Goal: Navigation & Orientation: Find specific page/section

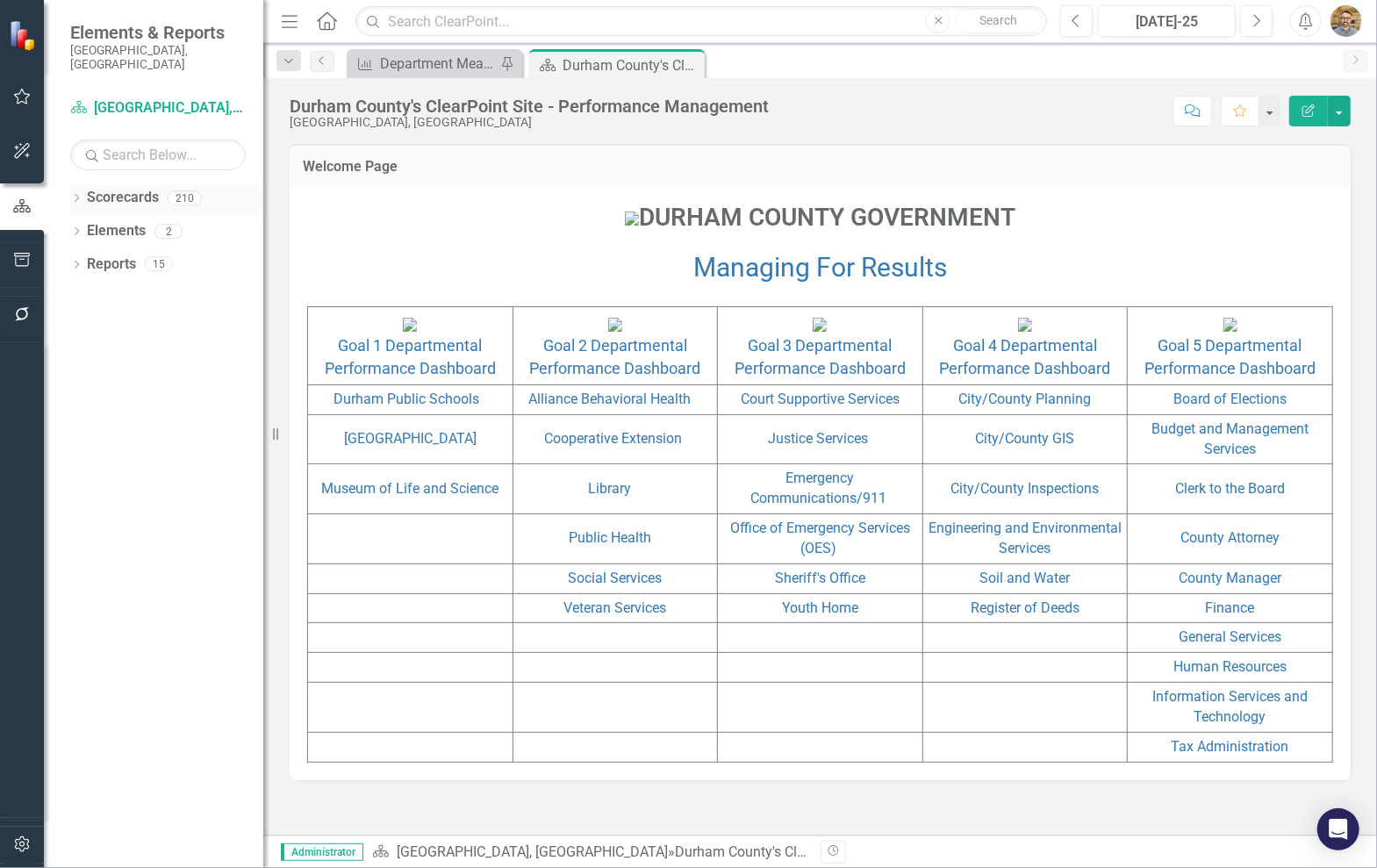
click at [76, 195] on icon "Dropdown" at bounding box center [76, 200] width 13 height 10
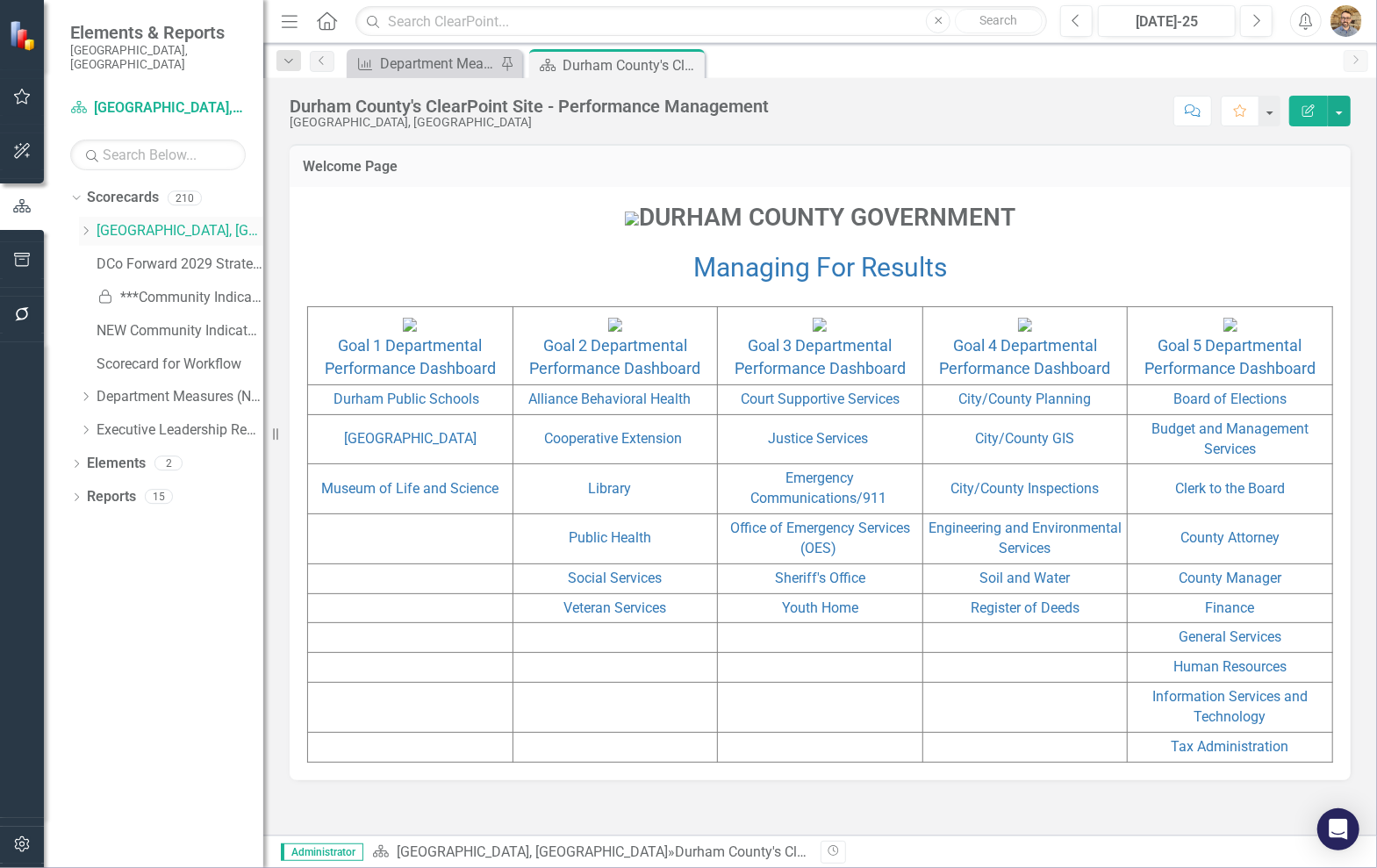
click at [82, 226] on icon "Dropdown" at bounding box center [85, 231] width 13 height 11
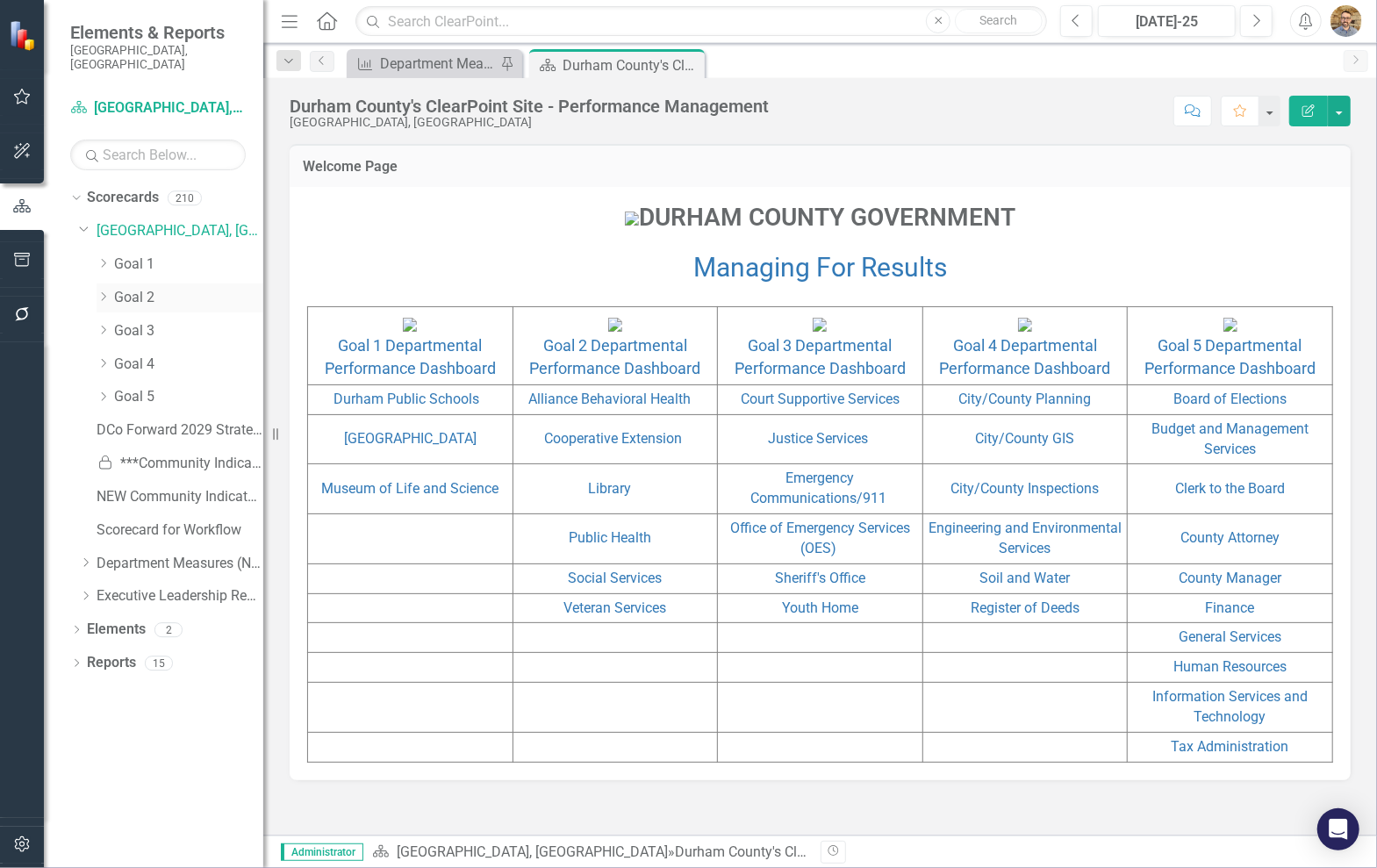
click at [98, 291] on icon "Dropdown" at bounding box center [103, 297] width 13 height 11
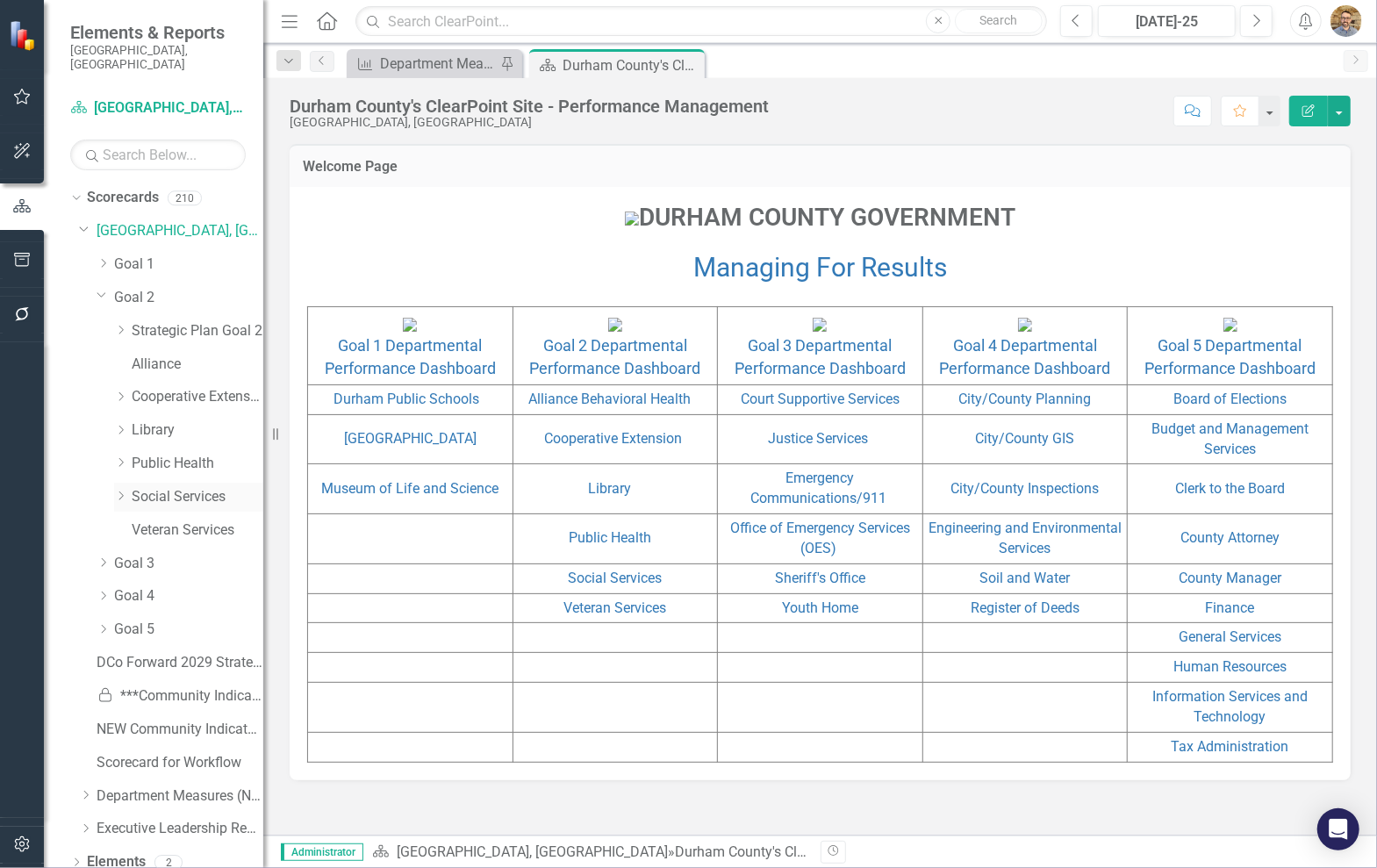
click at [147, 487] on link "Social Services" at bounding box center [197, 497] width 131 height 20
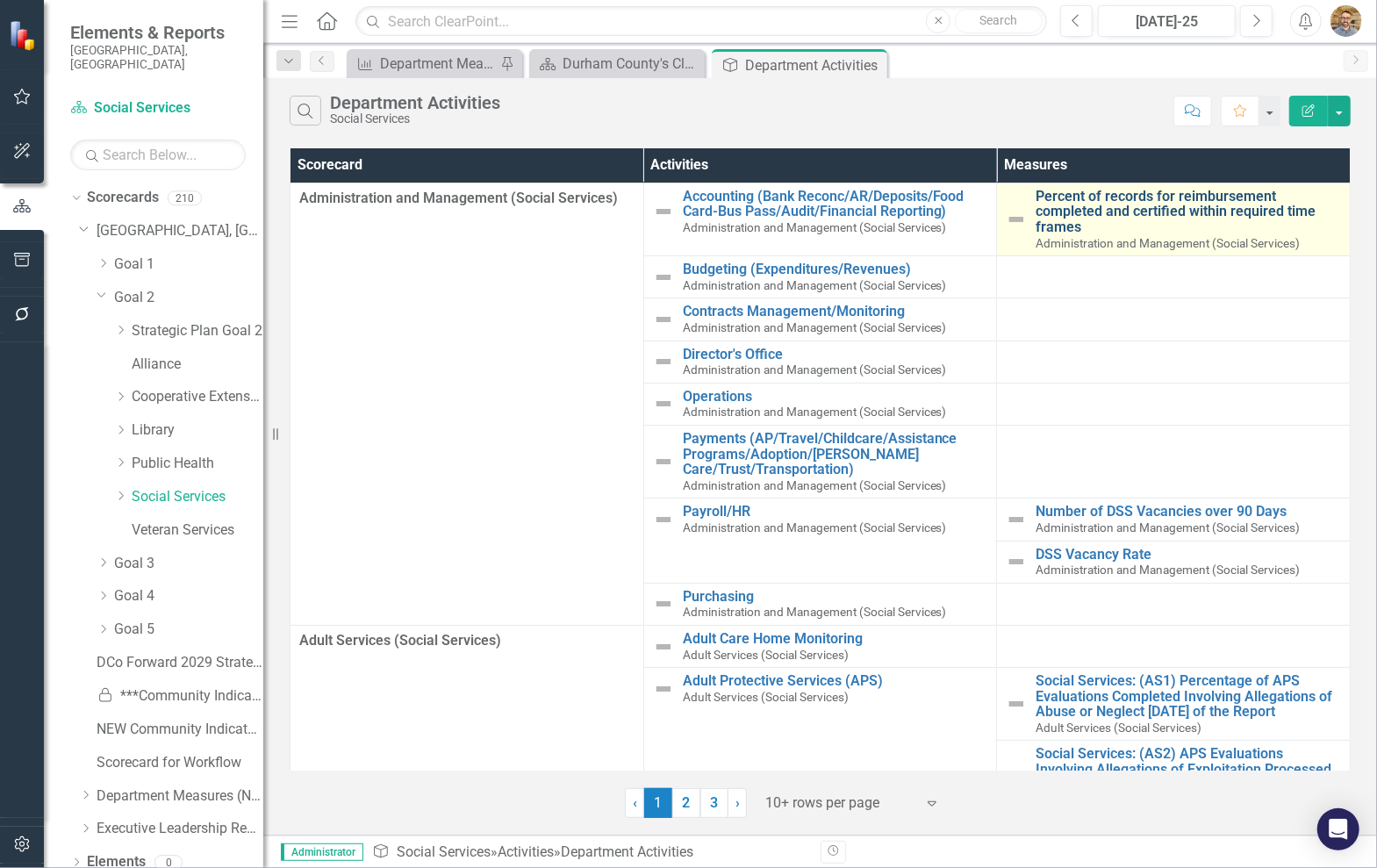
click at [1135, 208] on link "Percent of records for reimbursement completed and certified within required ti…" at bounding box center [1187, 212] width 305 height 47
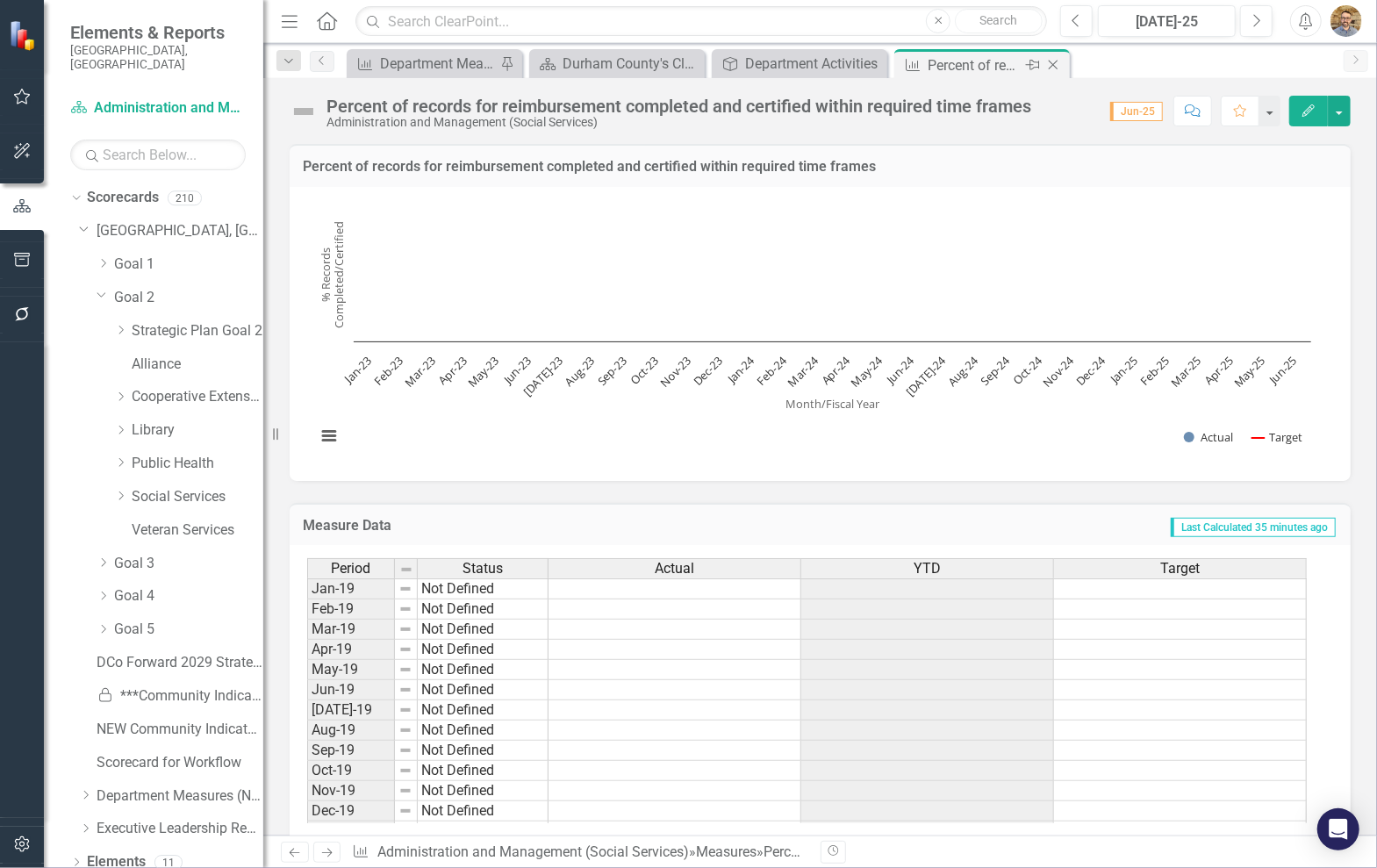
click at [1056, 62] on icon "Close" at bounding box center [1053, 65] width 18 height 14
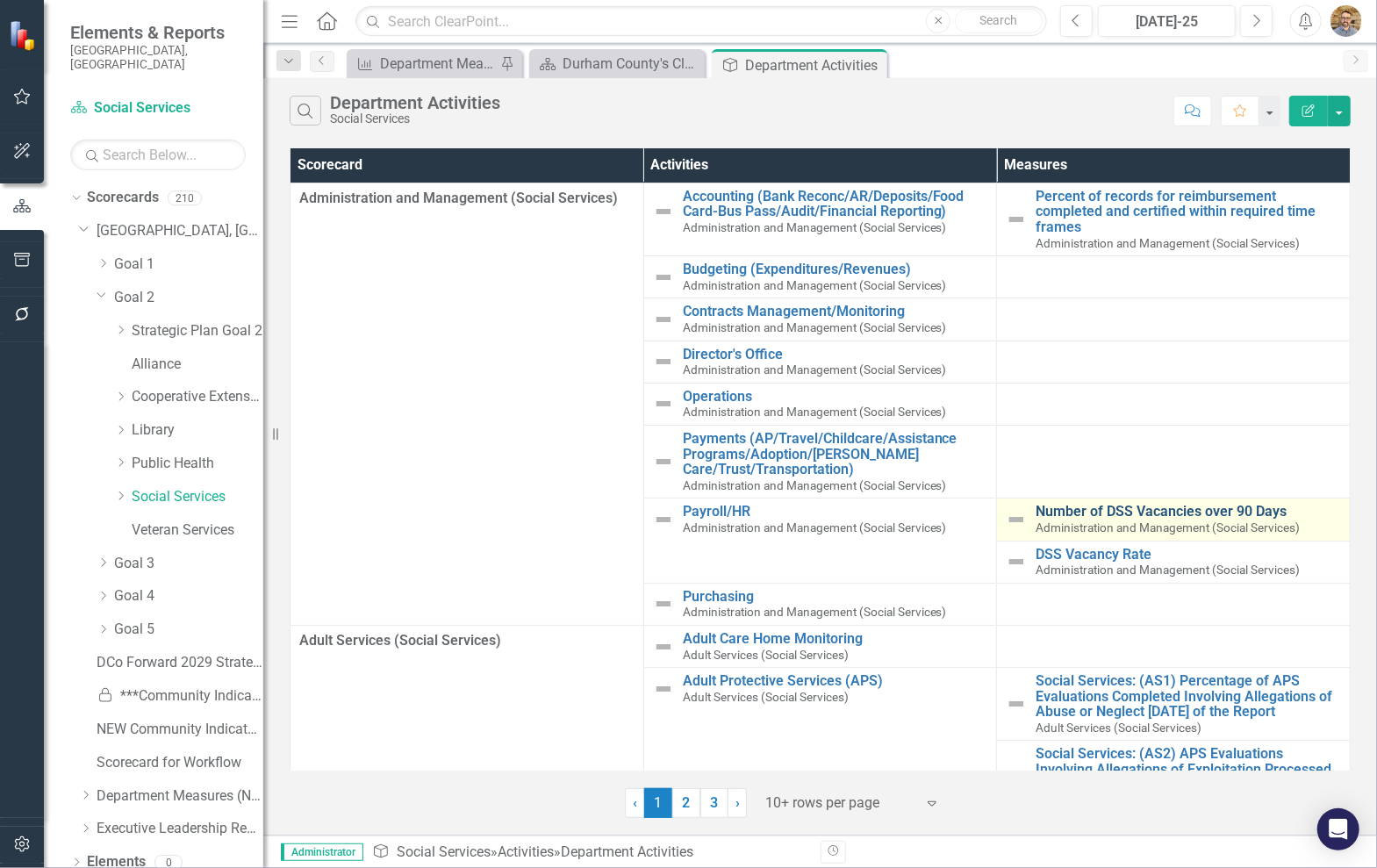
click at [1186, 505] on link "Number of DSS Vacancies over 90 Days" at bounding box center [1187, 512] width 305 height 16
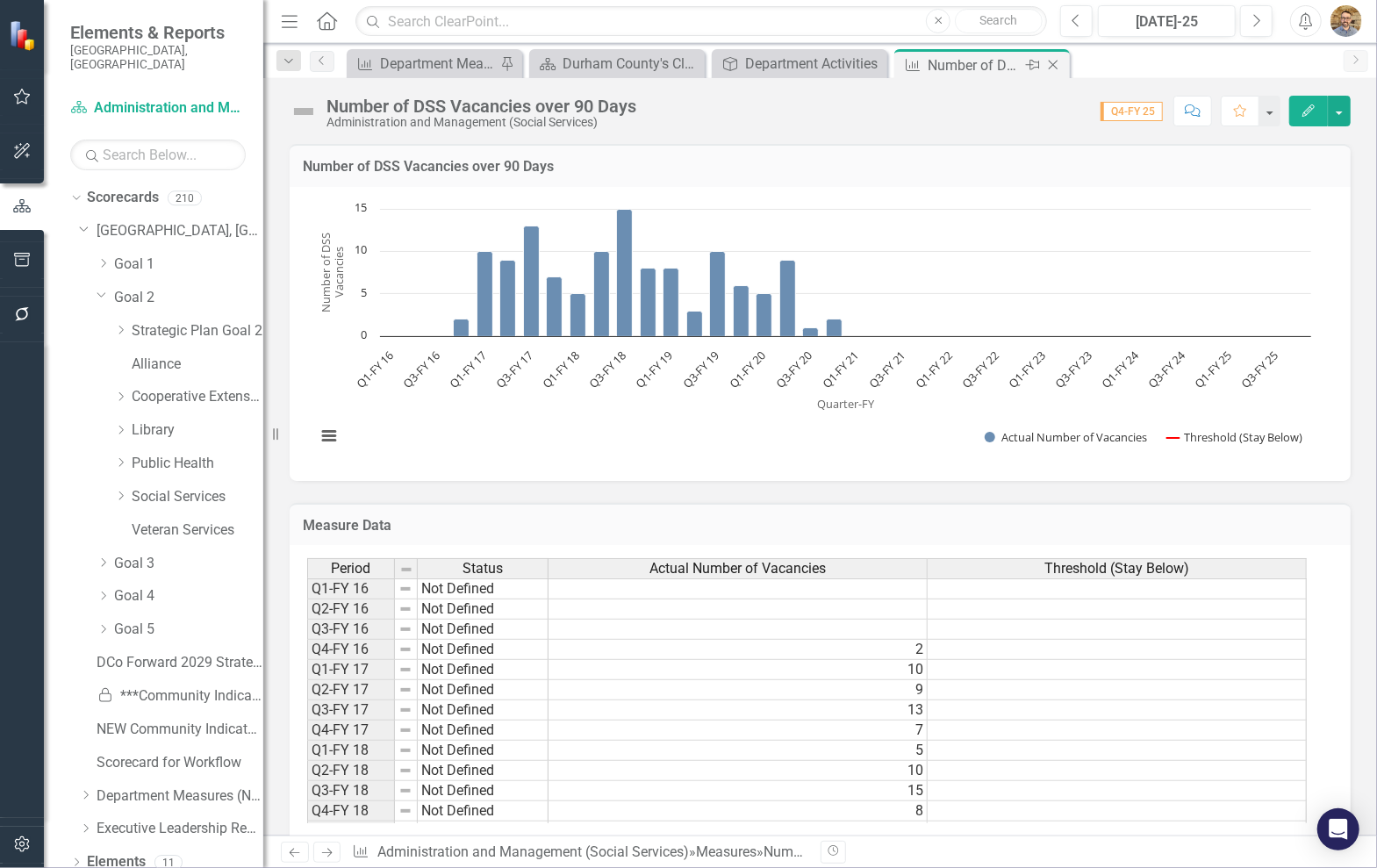
click at [1053, 69] on icon "Close" at bounding box center [1053, 65] width 18 height 14
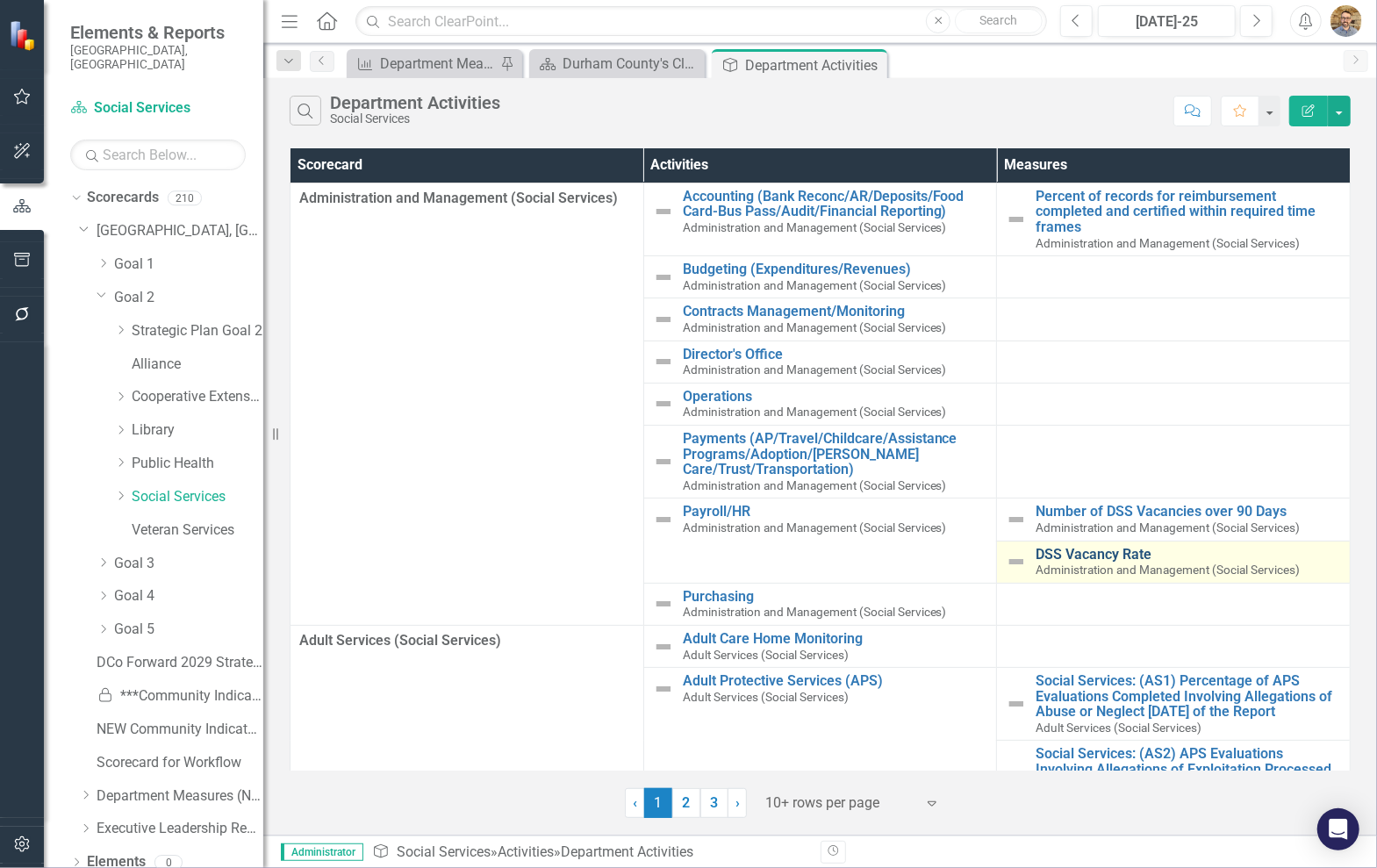
click at [1078, 549] on link "DSS Vacancy Rate" at bounding box center [1187, 555] width 305 height 16
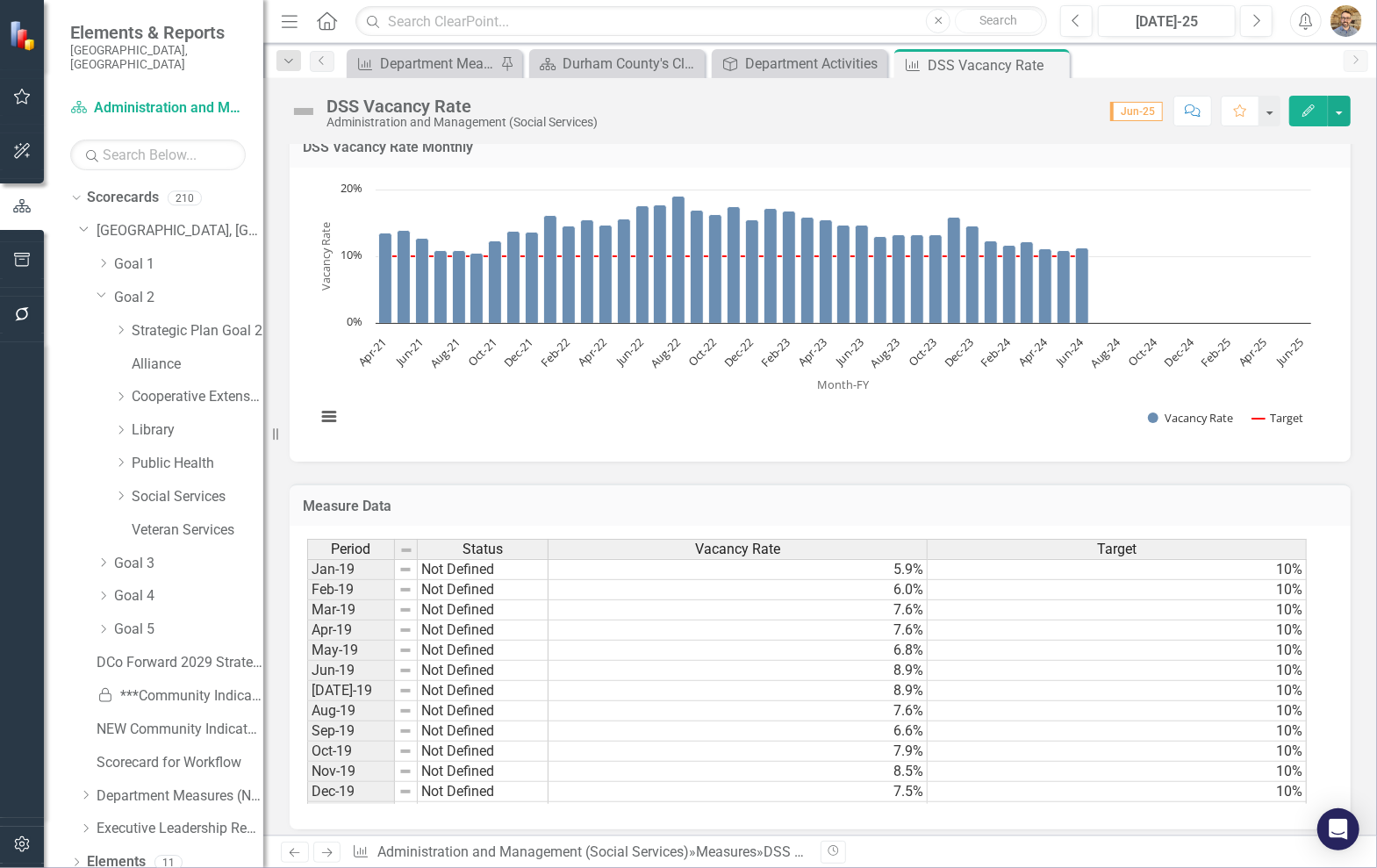
scroll to position [17, 0]
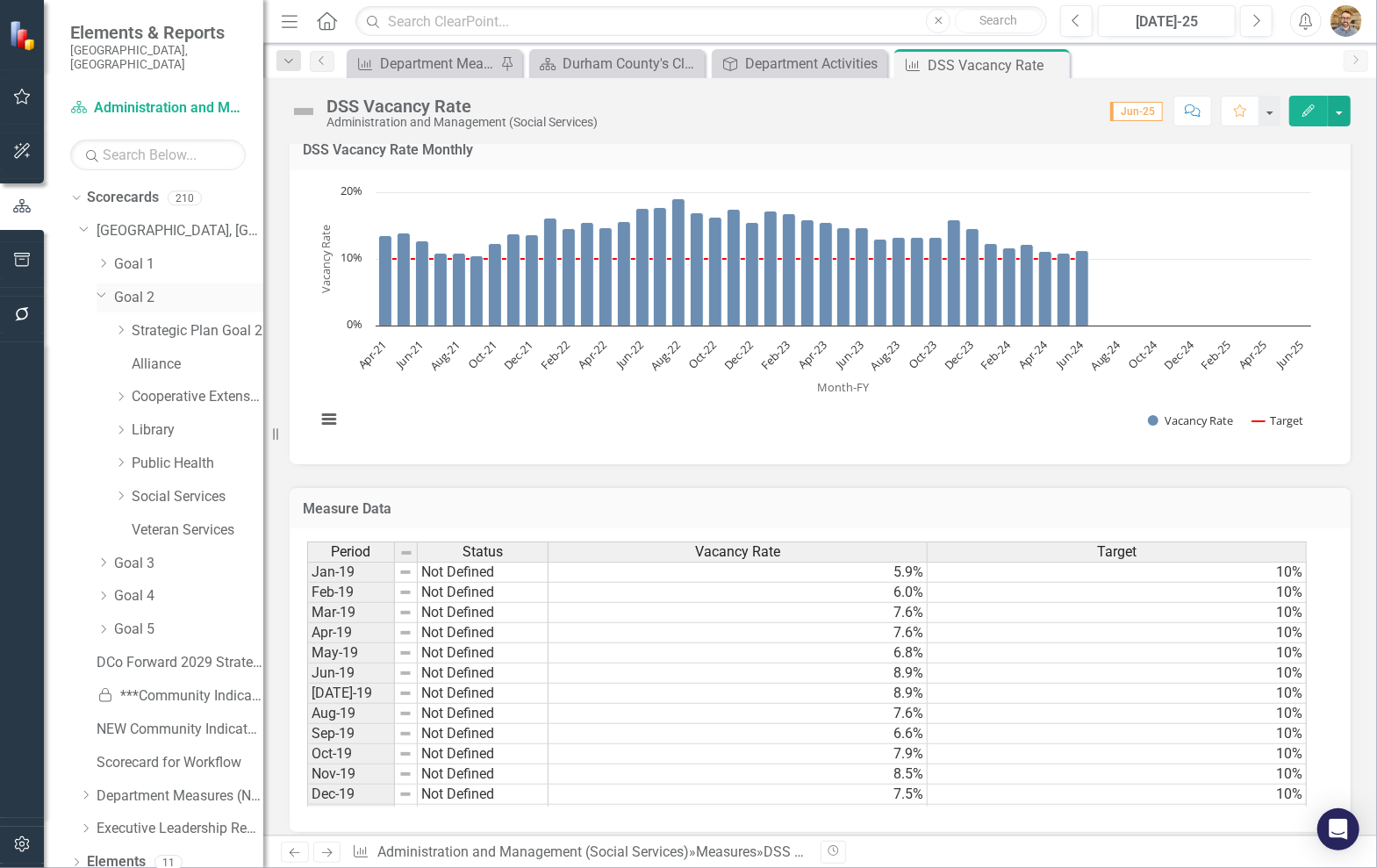
click at [109, 293] on div "Dropdown" at bounding box center [105, 298] width 18 height 9
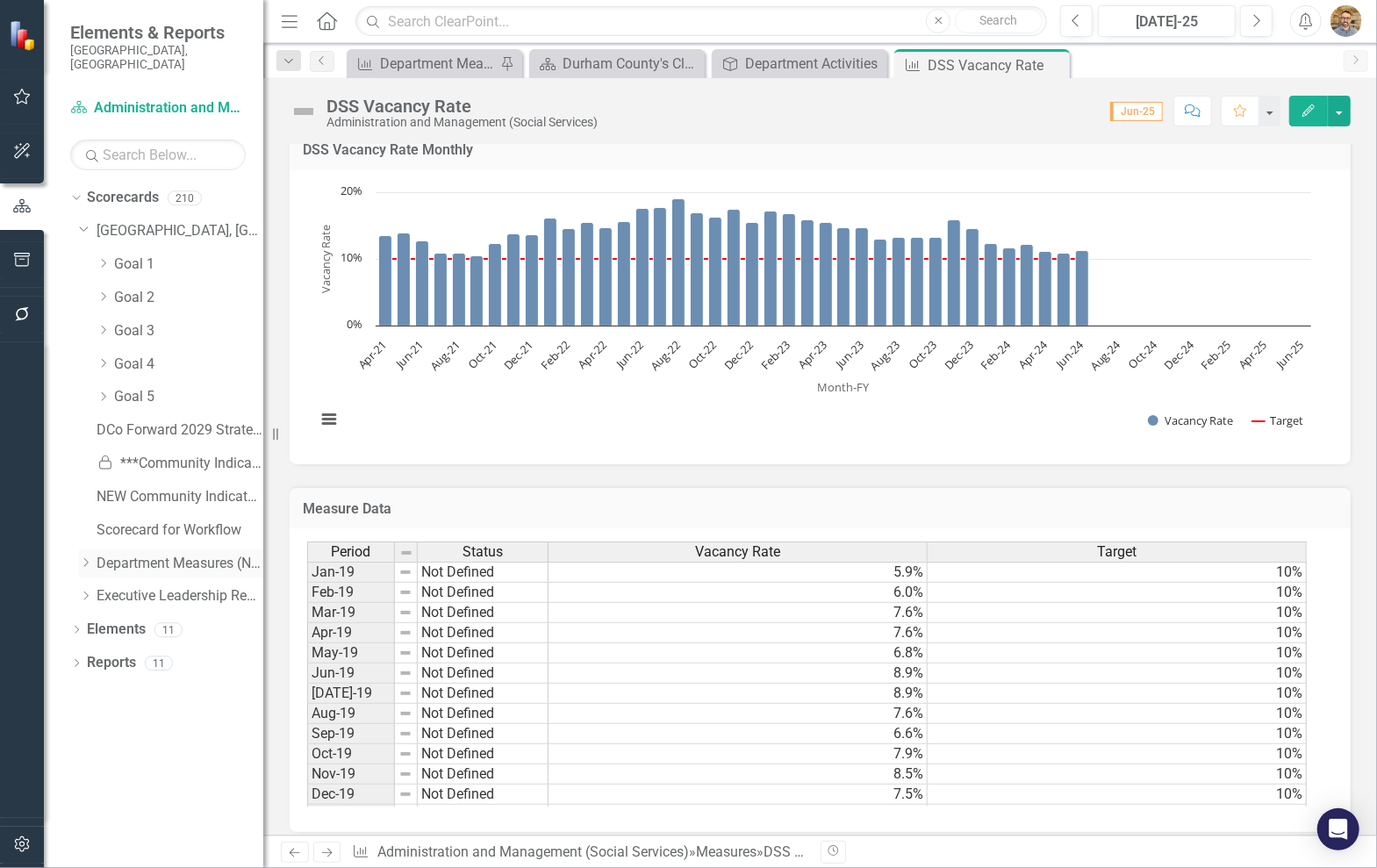
click at [79, 557] on icon "Dropdown" at bounding box center [85, 562] width 13 height 11
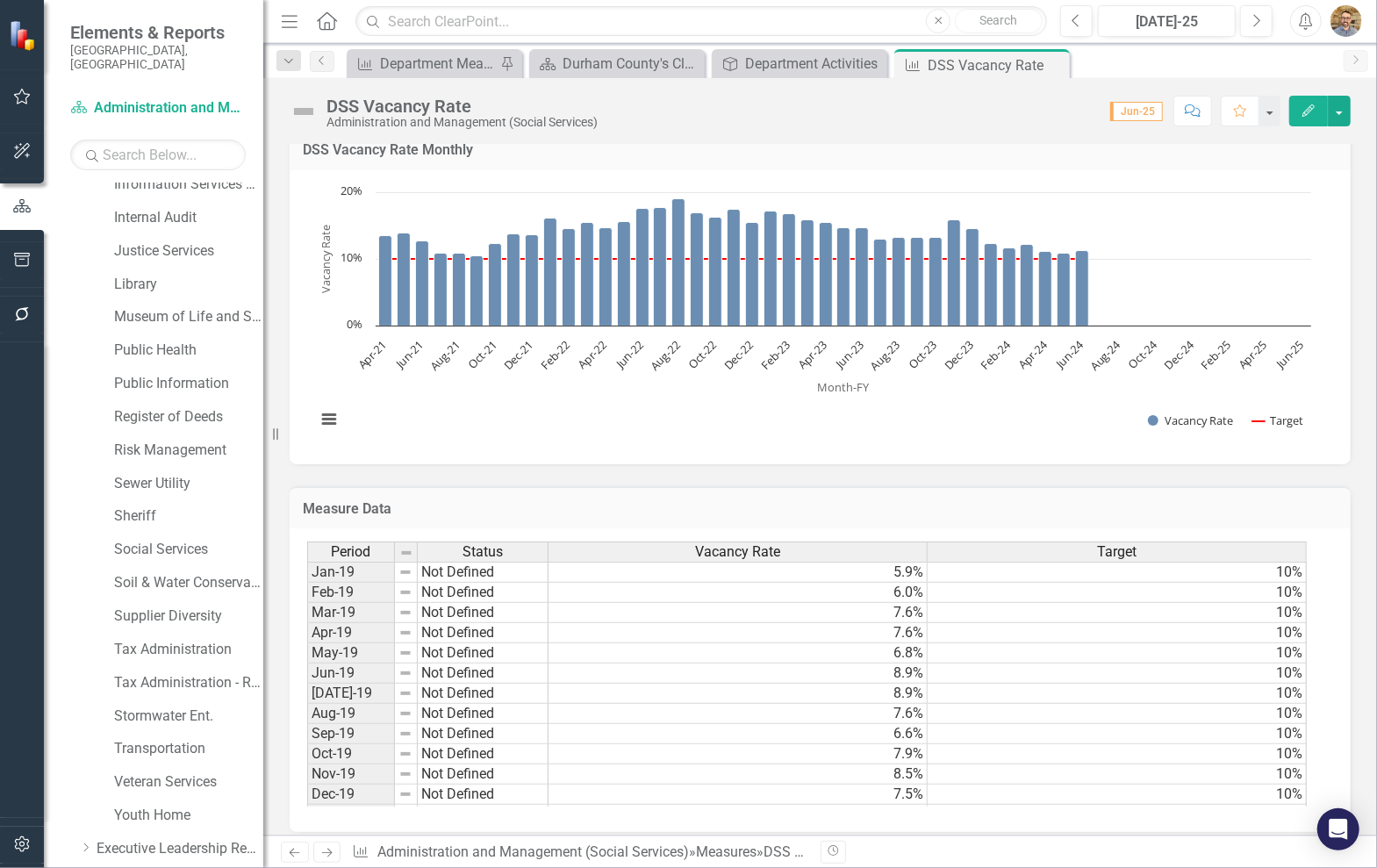
scroll to position [1194, 0]
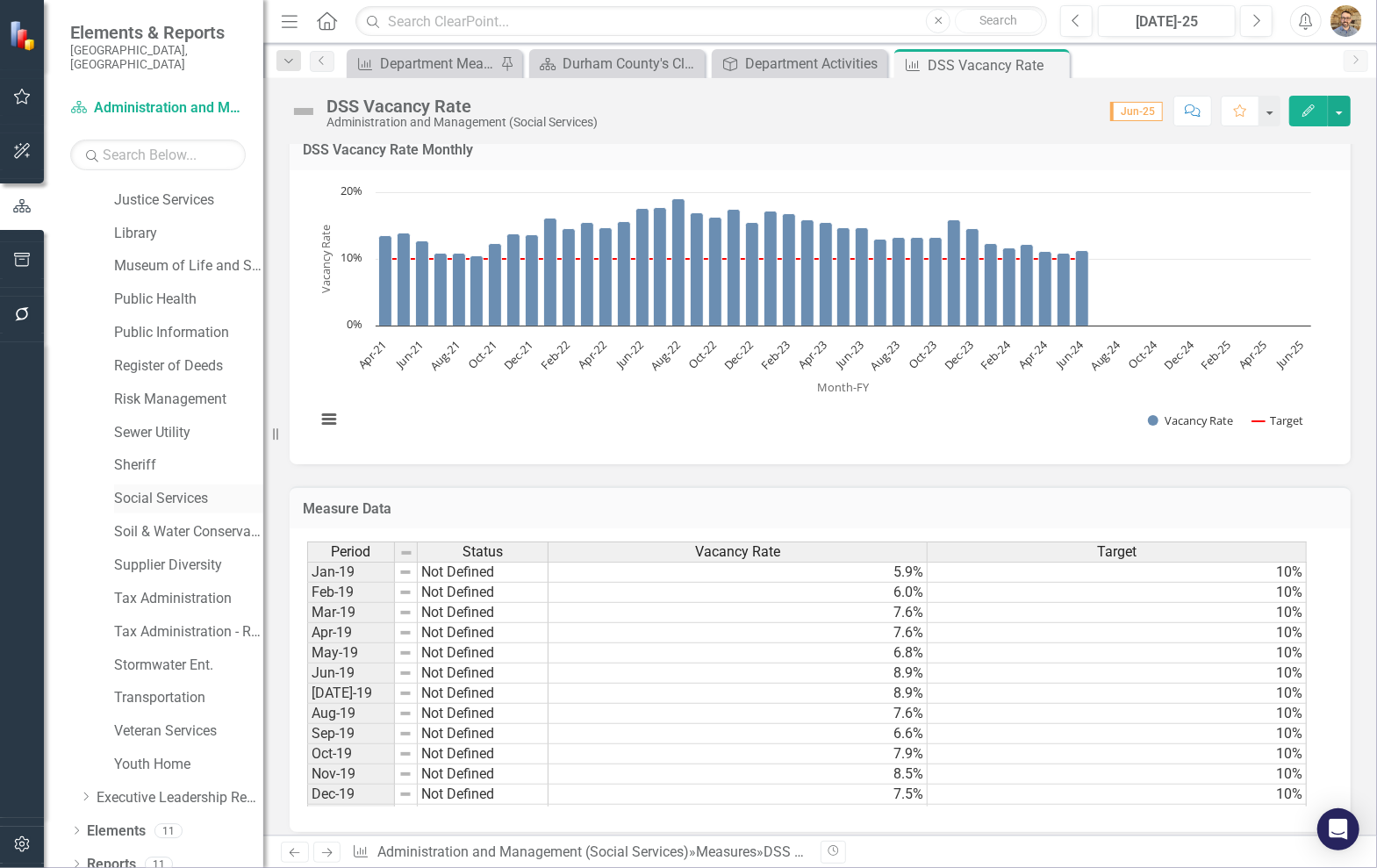
click at [199, 488] on link "Social Services" at bounding box center [189, 498] width 149 height 20
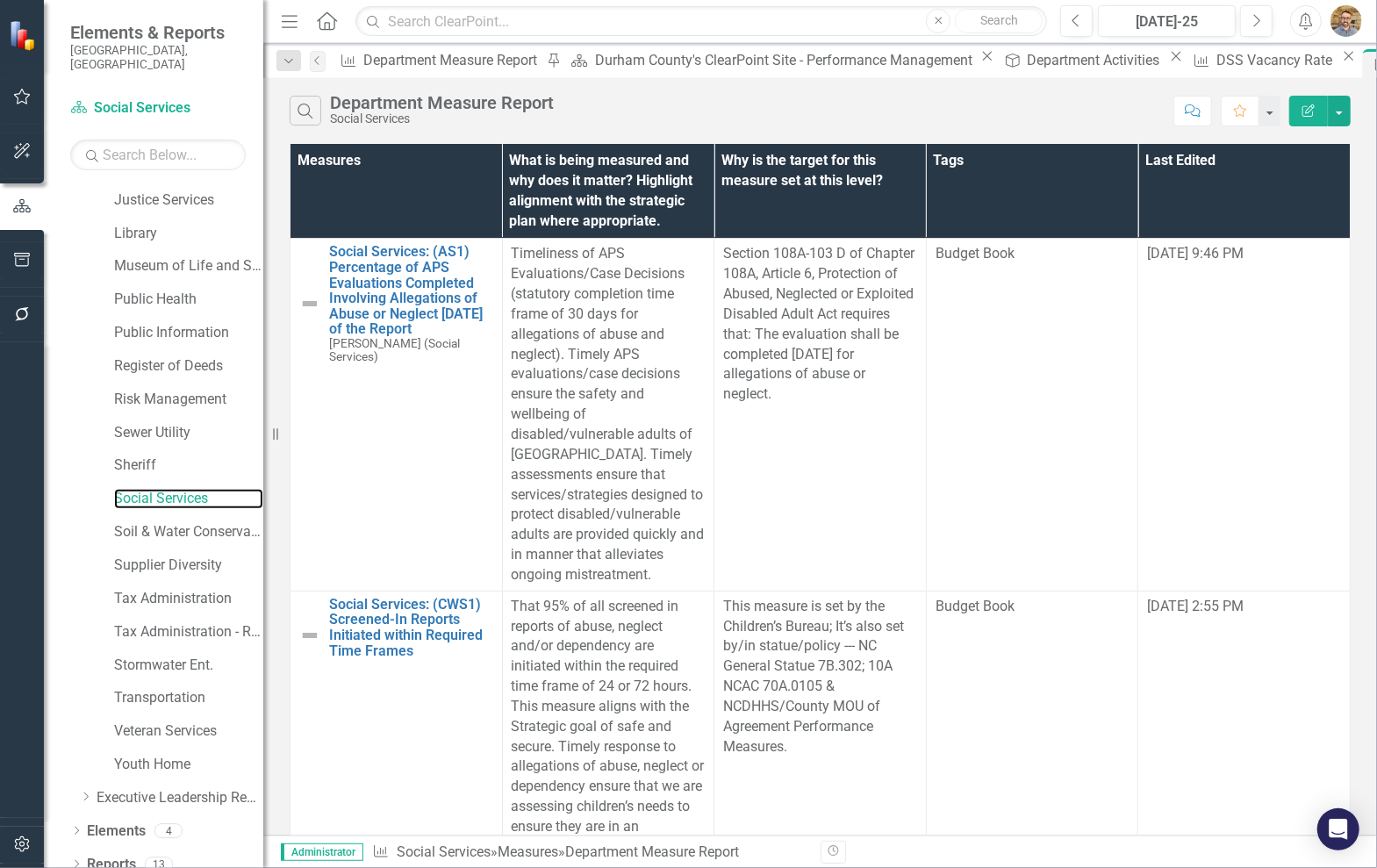
scroll to position [4, 0]
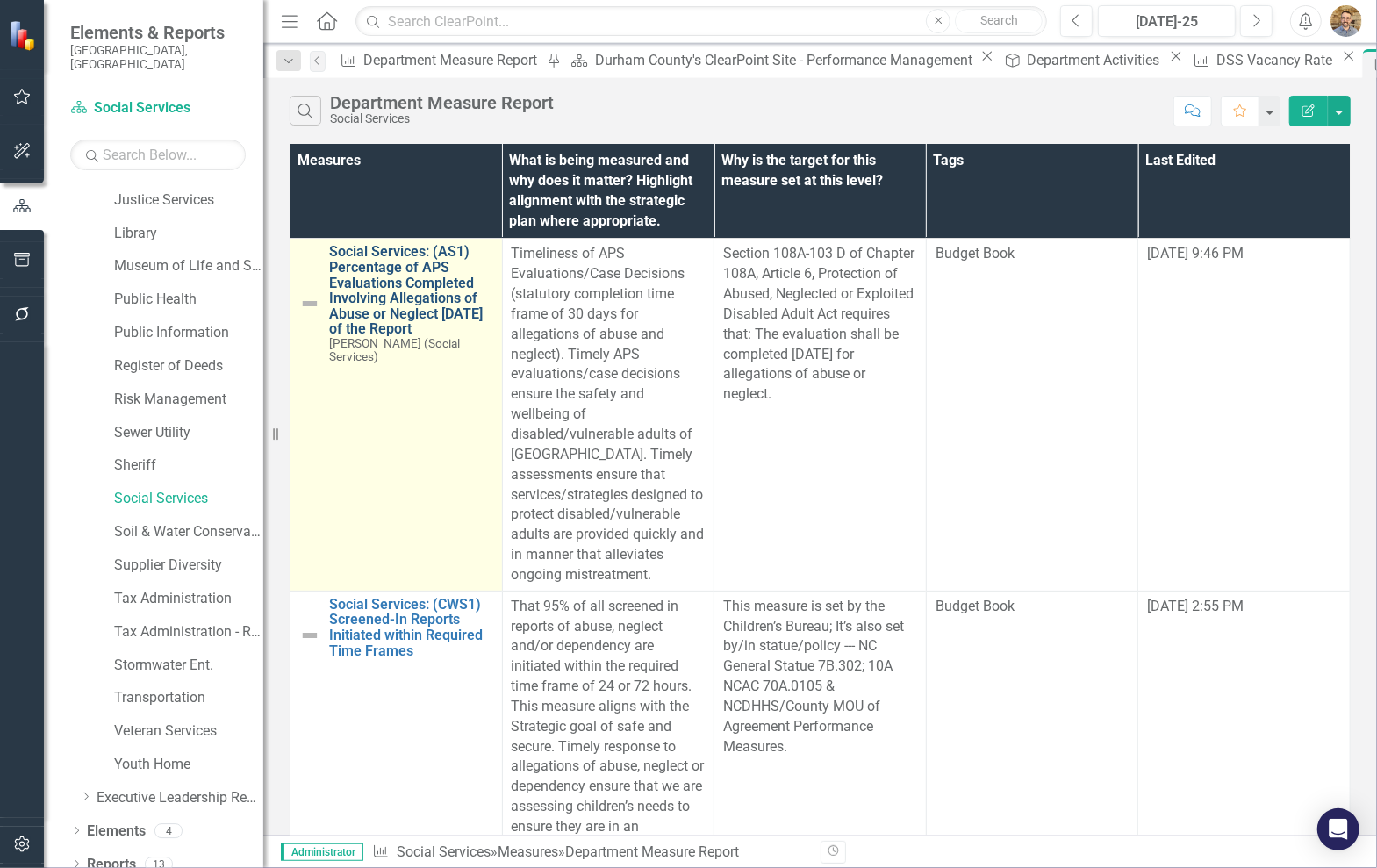
click at [437, 290] on link "Social Services: (AS1) Percentage of APS Evaluations Completed Involving Allega…" at bounding box center [411, 290] width 164 height 93
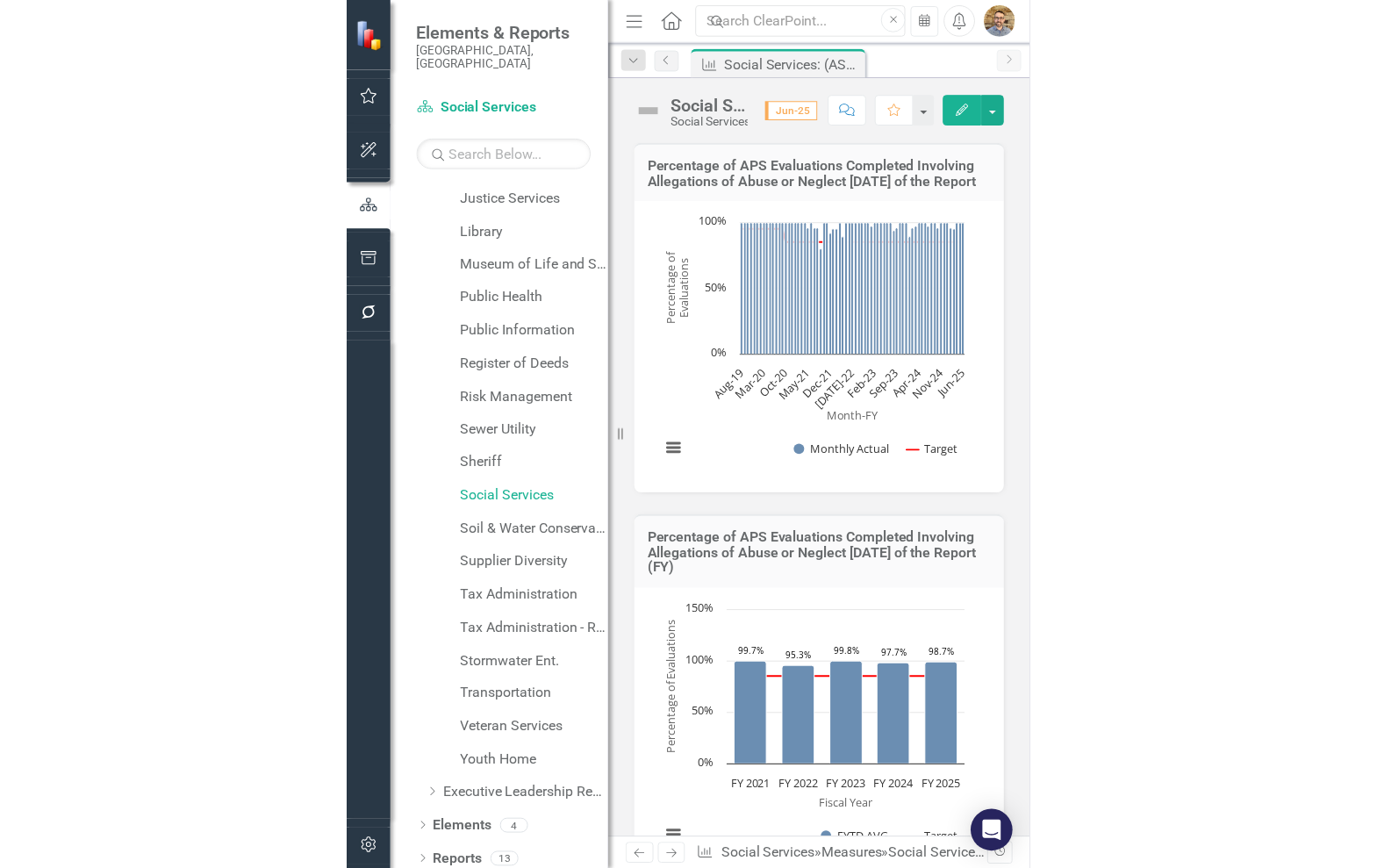
scroll to position [1188, 0]
